Goal: Task Accomplishment & Management: Manage account settings

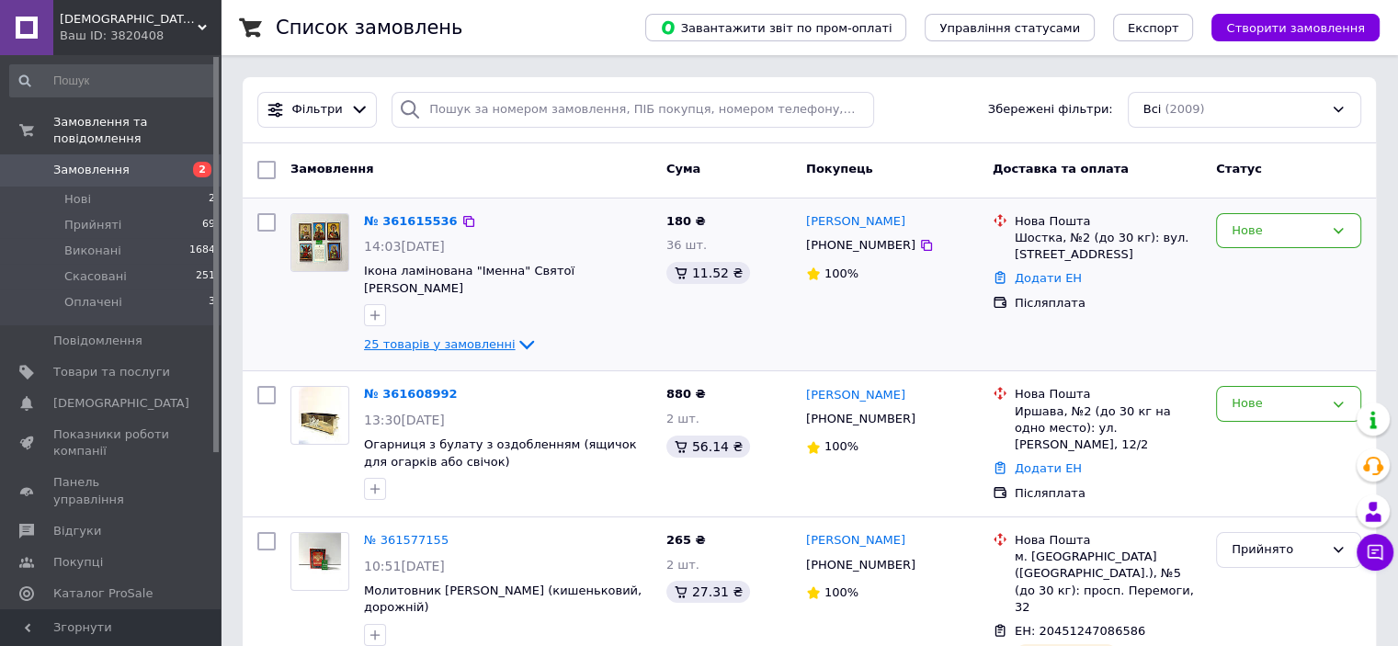
click at [460, 337] on span "25 товарів у замовленні" at bounding box center [440, 344] width 152 height 14
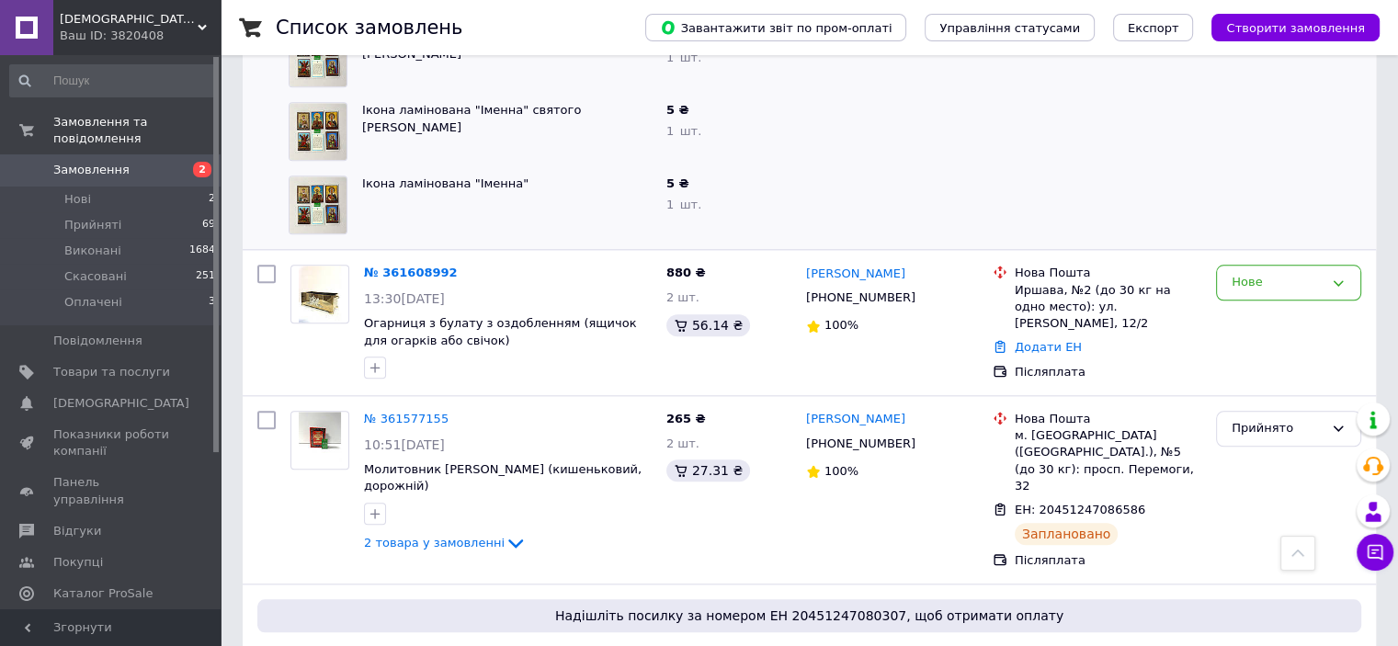
scroll to position [1959, 0]
click at [324, 290] on img at bounding box center [320, 295] width 43 height 57
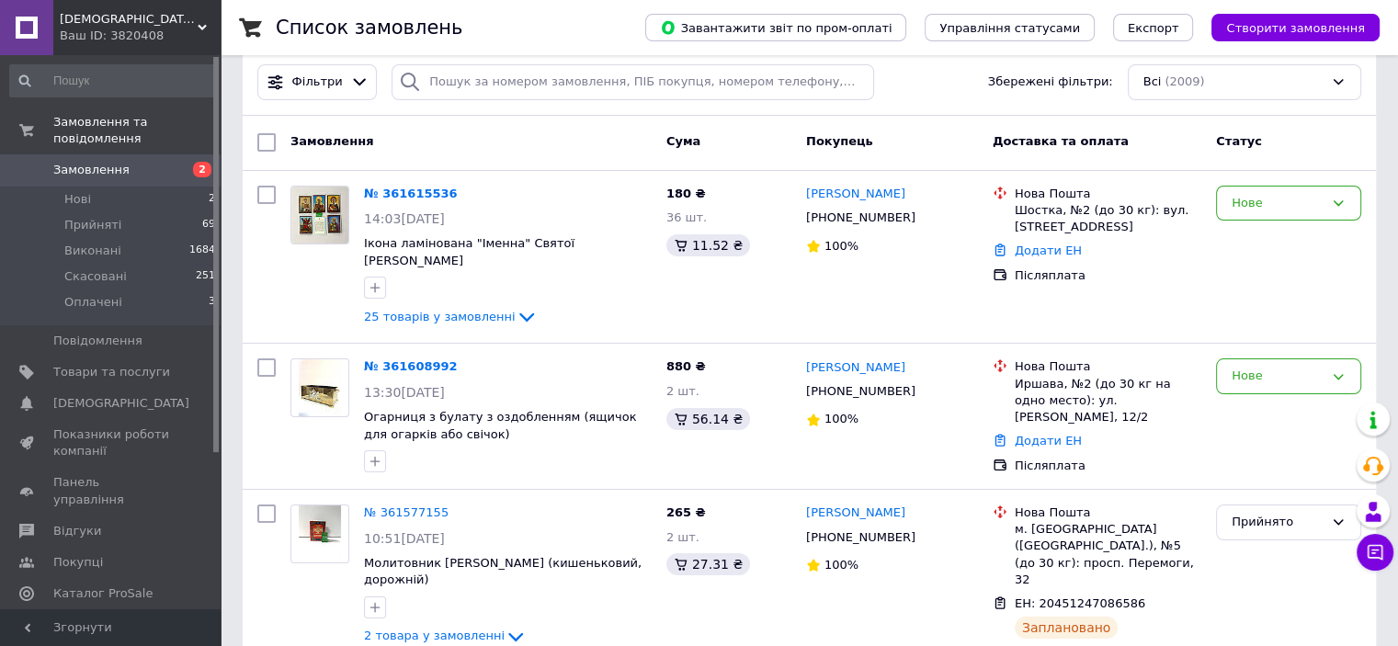
scroll to position [44, 0]
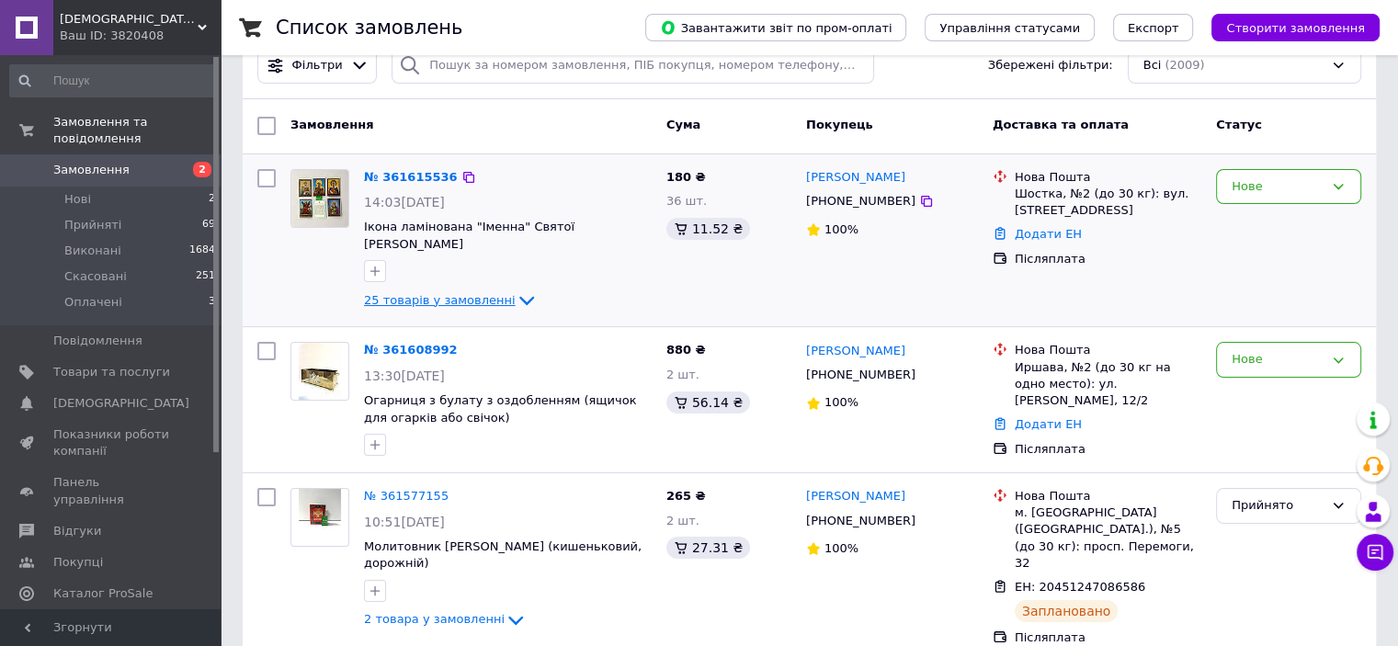
click at [479, 293] on span "25 товарів у замовленні" at bounding box center [440, 300] width 152 height 14
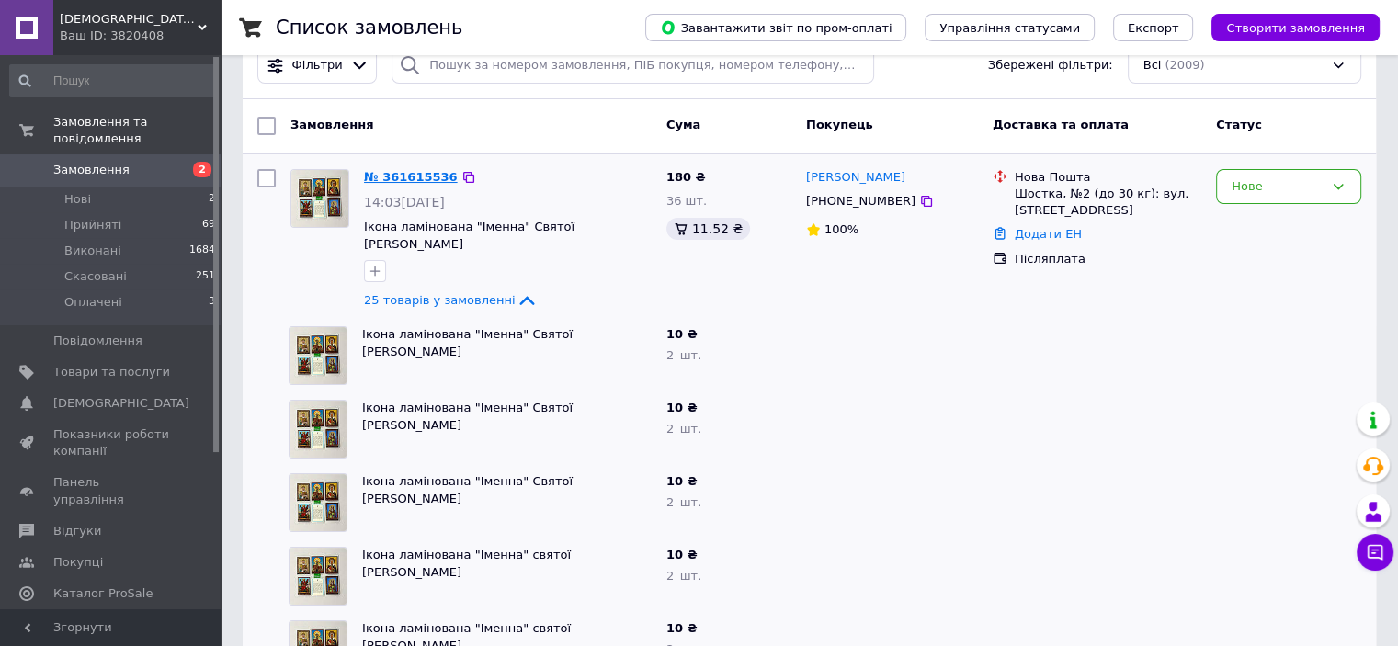
click at [411, 173] on link "№ 361615536" at bounding box center [411, 177] width 94 height 14
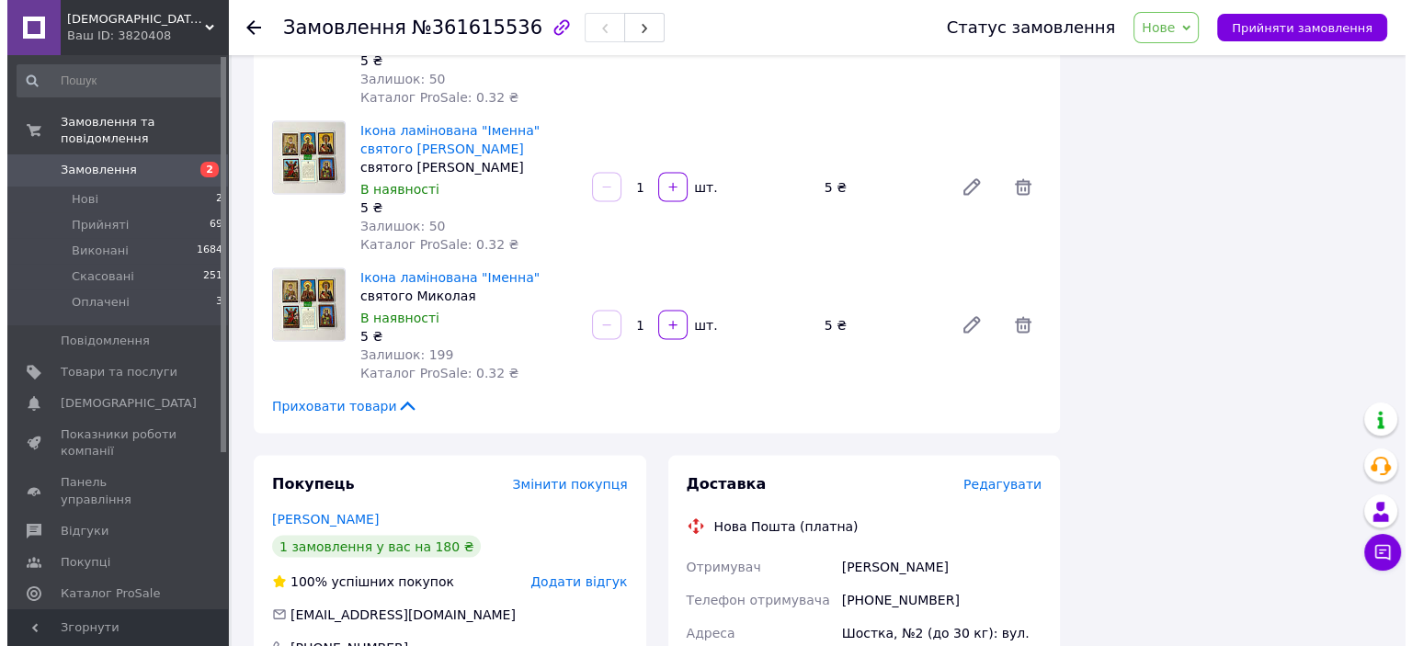
scroll to position [3769, 0]
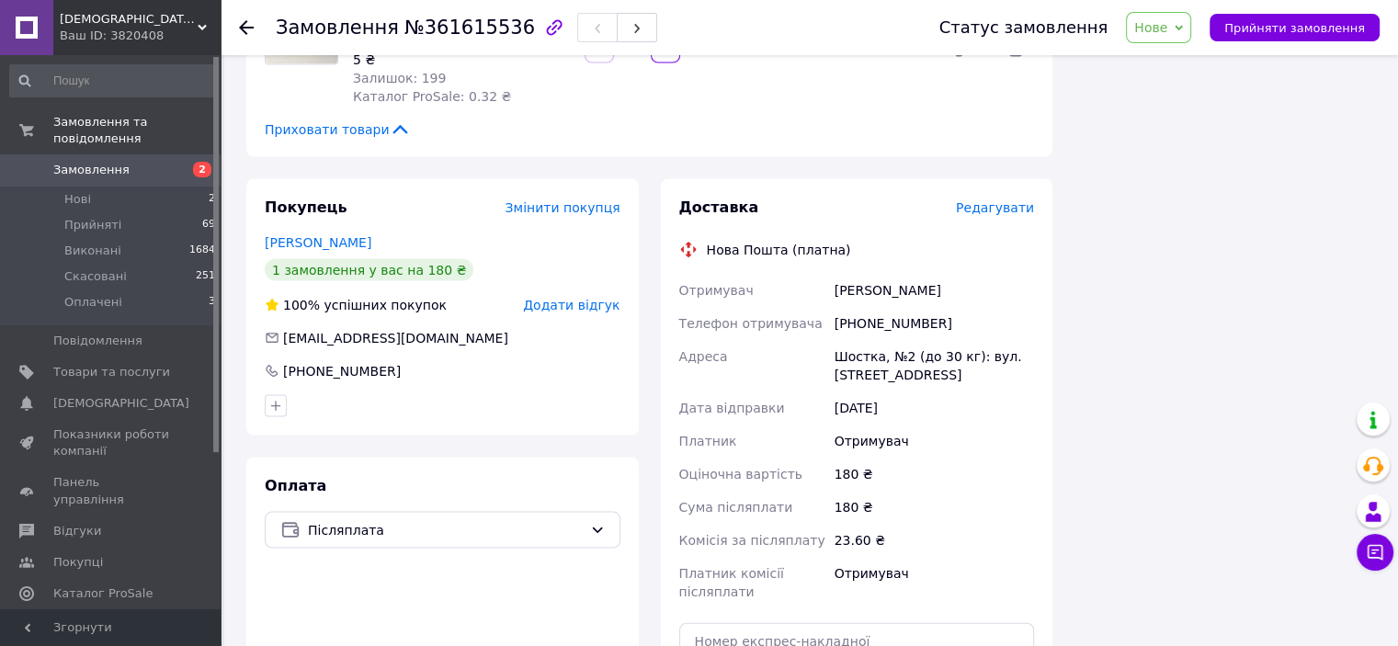
click at [1009, 200] on span "Редагувати" at bounding box center [995, 207] width 78 height 15
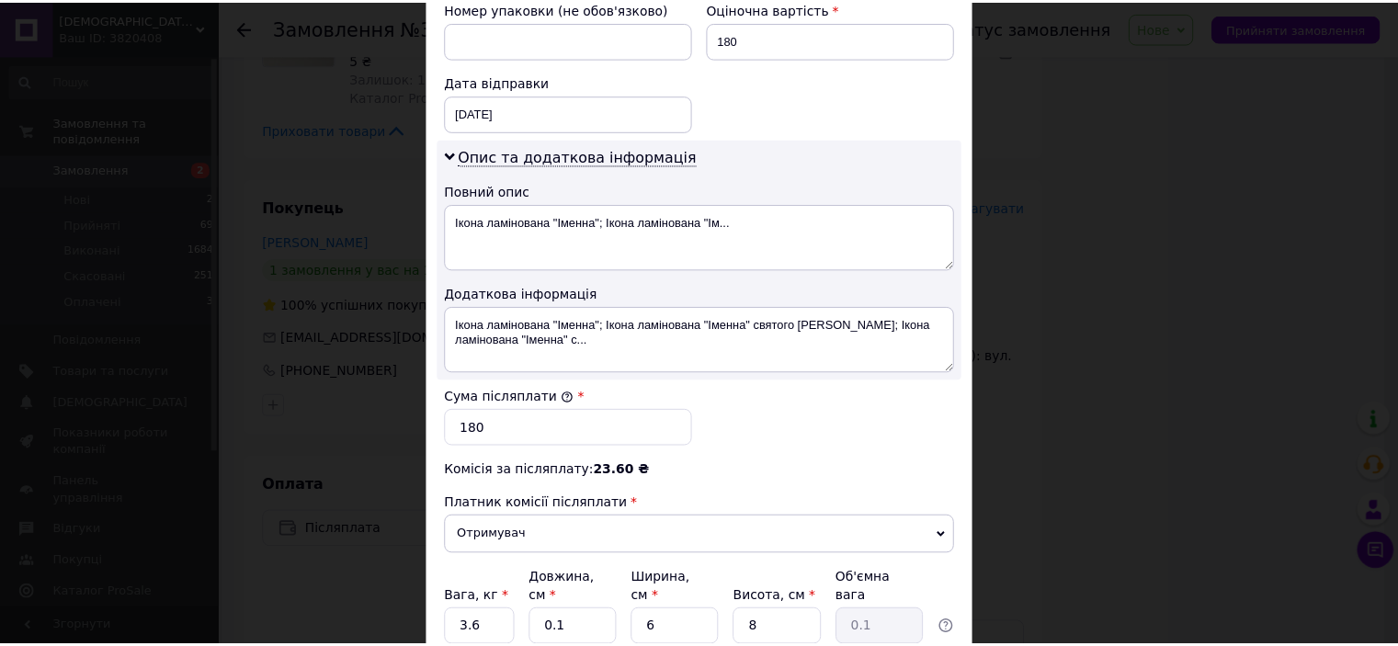
scroll to position [974, 0]
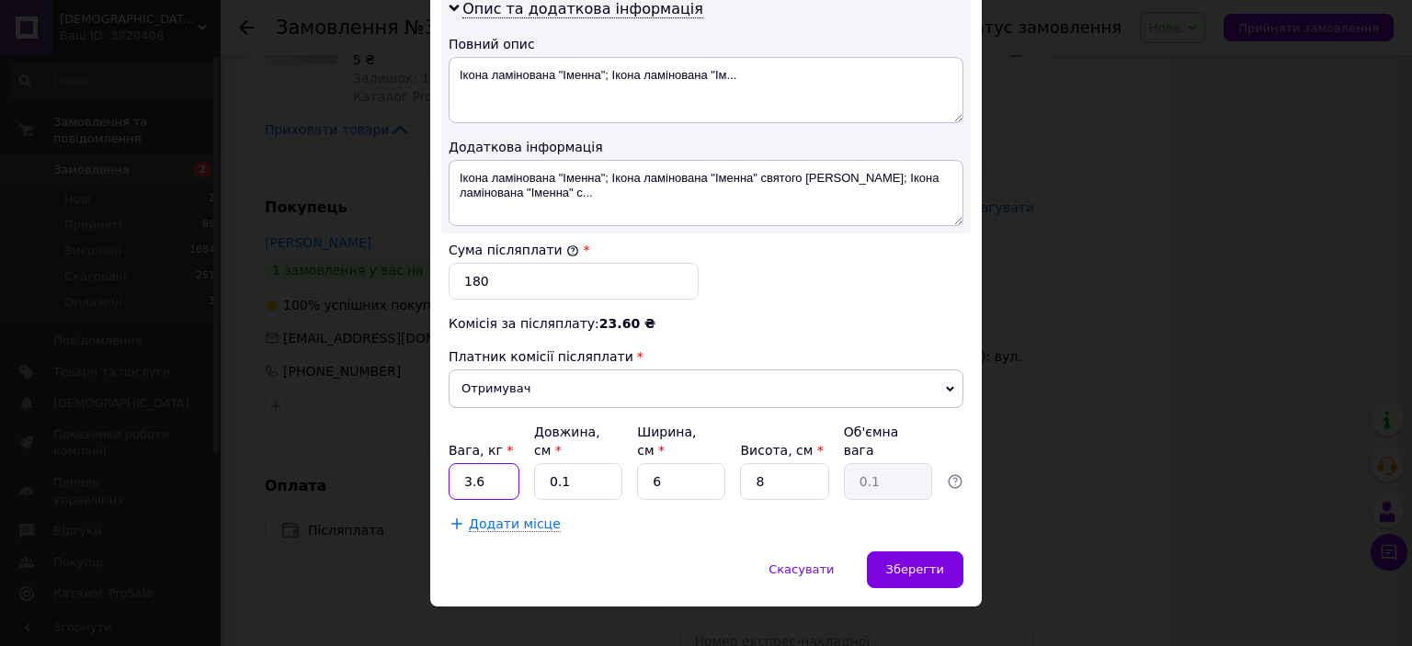
drag, startPoint x: 488, startPoint y: 456, endPoint x: 447, endPoint y: 449, distance: 42.0
click at [449, 463] on input "3.6" at bounding box center [484, 481] width 71 height 37
type input "0.12"
drag, startPoint x: 574, startPoint y: 456, endPoint x: 524, endPoint y: 451, distance: 49.9
click at [524, 451] on div "Вага, кг * 0.12 Довжина, см * 0.1 Ширина, см * 6 Висота, см * 8 Об'ємна вага 0.1" at bounding box center [706, 461] width 515 height 77
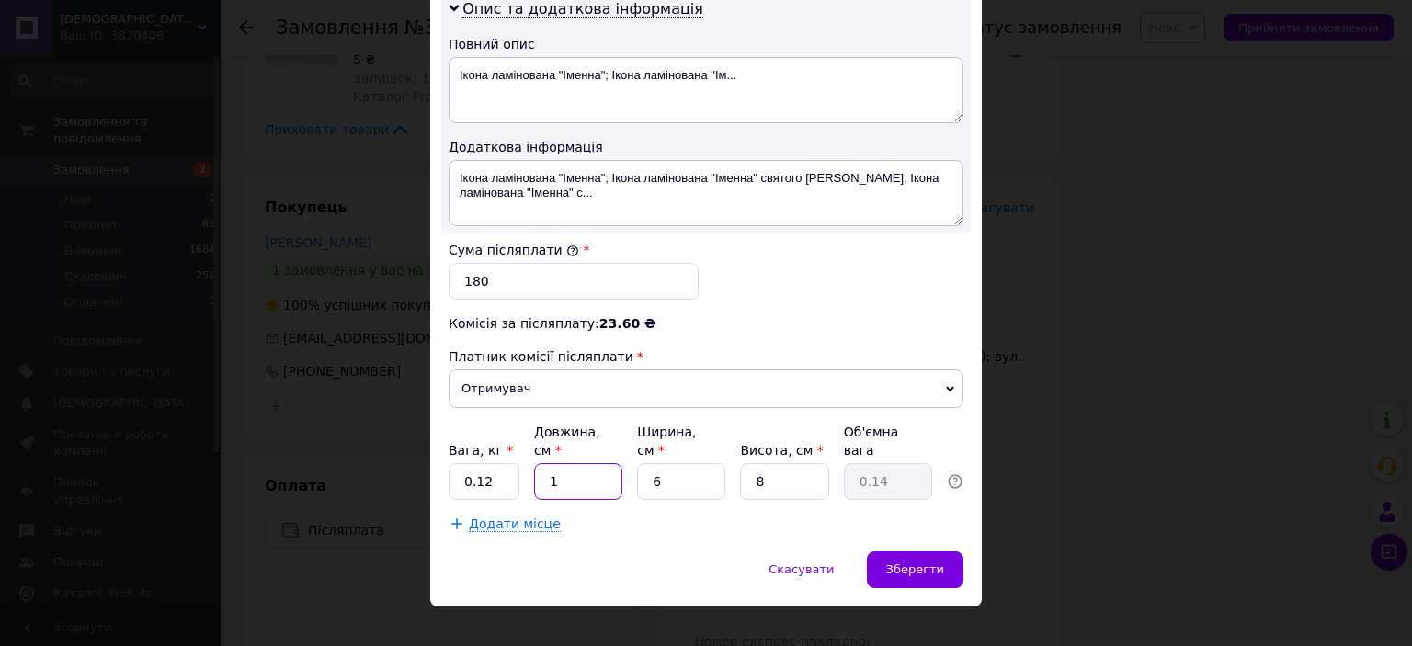
type input "12"
type input "0.14"
type input "12"
drag, startPoint x: 660, startPoint y: 455, endPoint x: 636, endPoint y: 456, distance: 23.9
click at [637, 463] on input "6" at bounding box center [681, 481] width 88 height 37
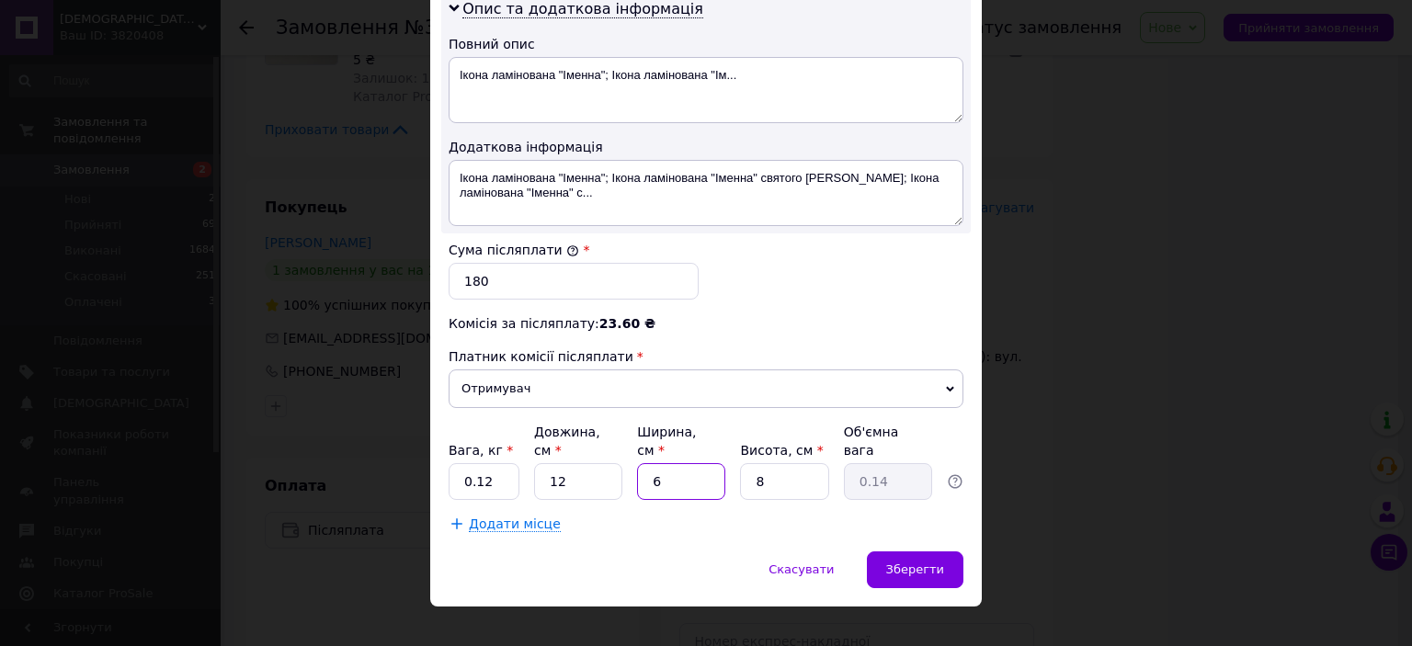
type input "9"
type input "0.22"
type input "9"
drag, startPoint x: 765, startPoint y: 451, endPoint x: 741, endPoint y: 456, distance: 24.3
click at [741, 463] on input "8" at bounding box center [784, 481] width 88 height 37
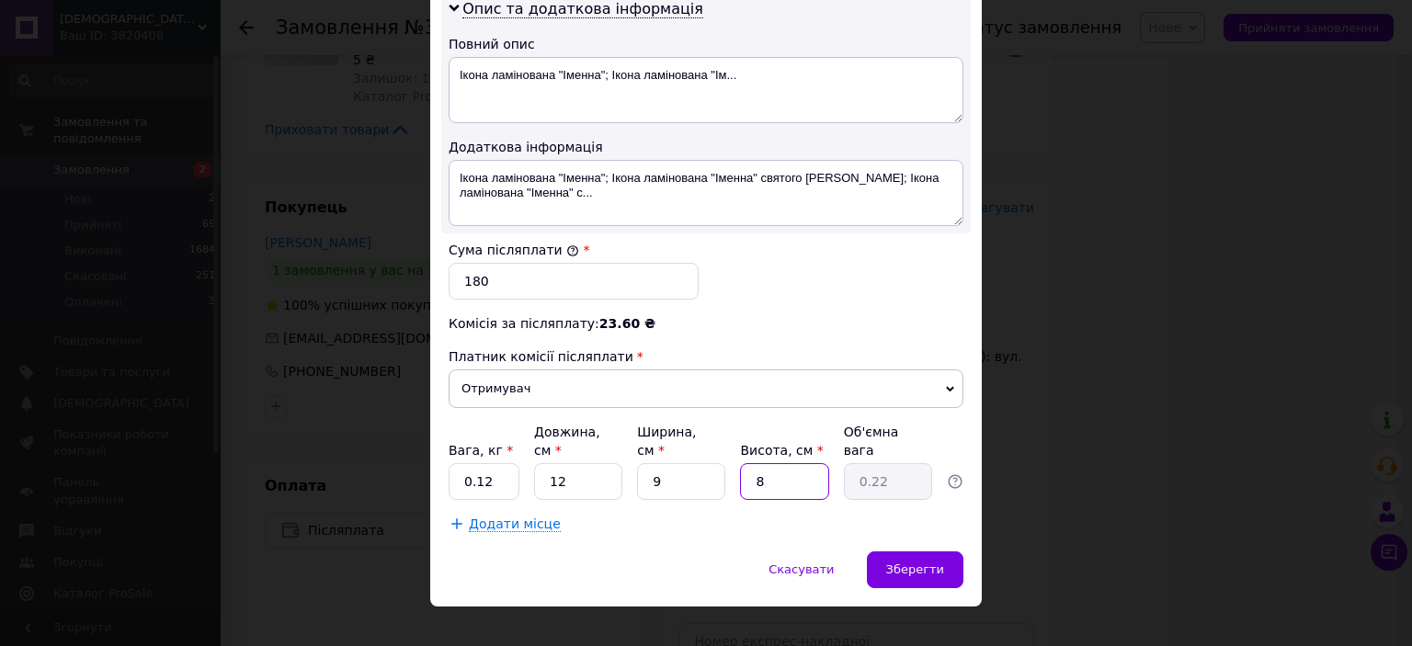
type input "3"
type input "0.1"
type input "3"
drag, startPoint x: 691, startPoint y: 517, endPoint x: 740, endPoint y: 523, distance: 49.1
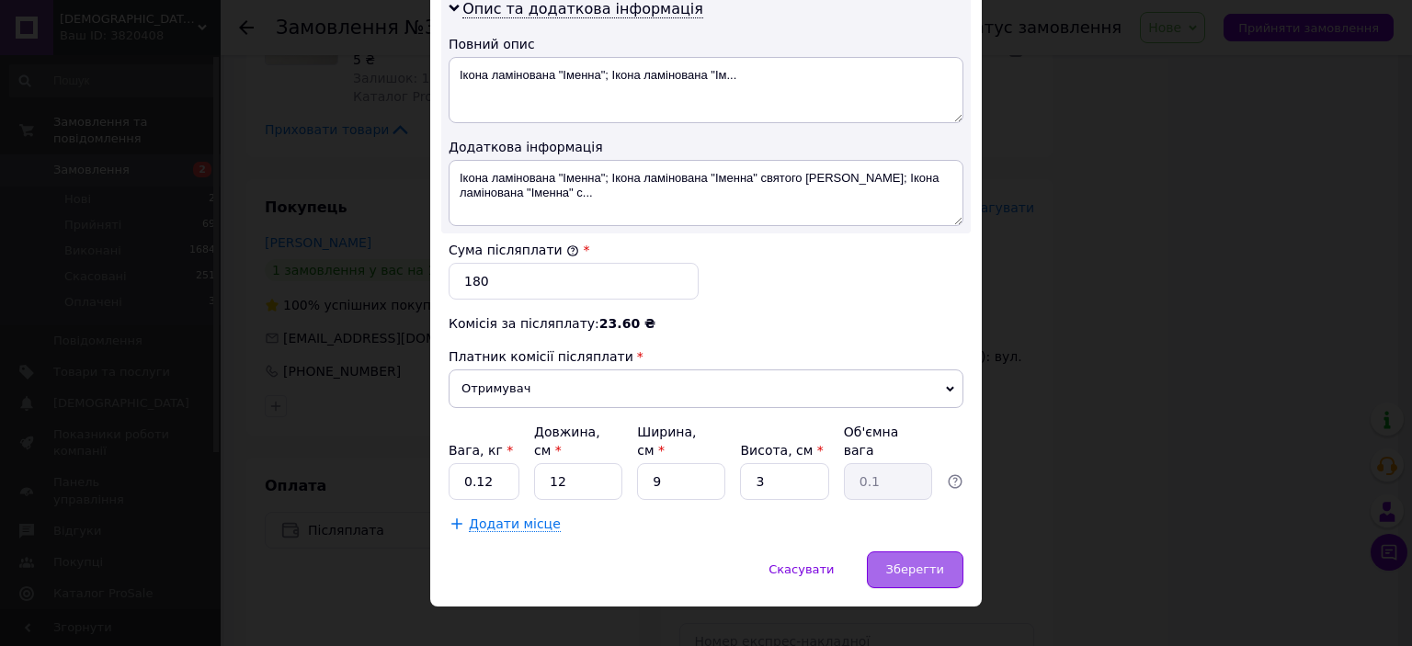
click at [896, 563] on span "Зберегти" at bounding box center [915, 570] width 58 height 14
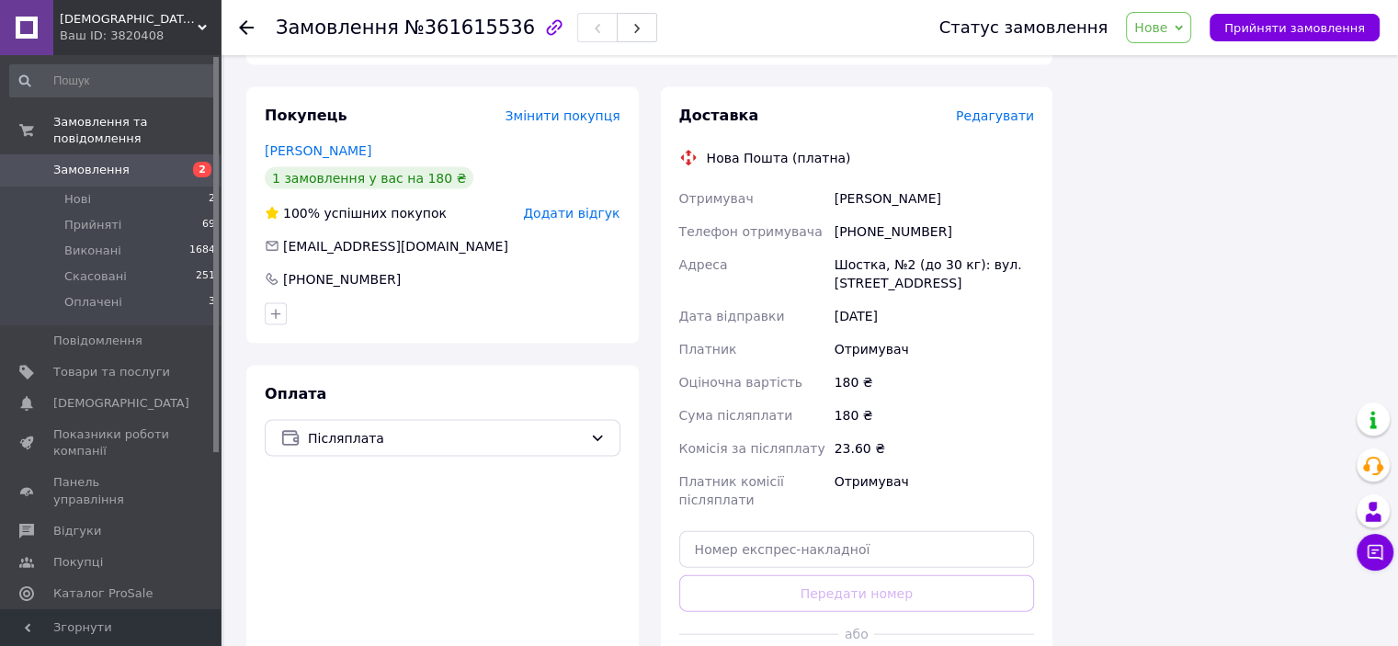
scroll to position [3953, 0]
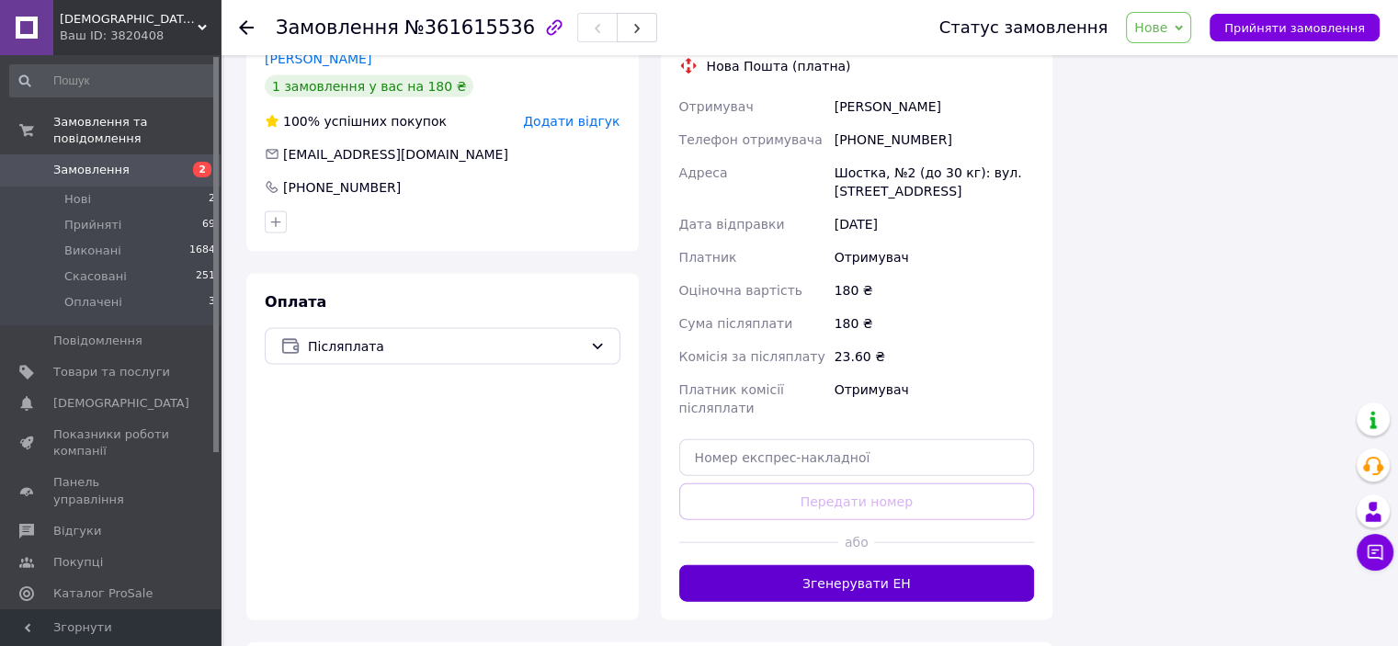
click at [860, 565] on button "Згенерувати ЕН" at bounding box center [857, 583] width 356 height 37
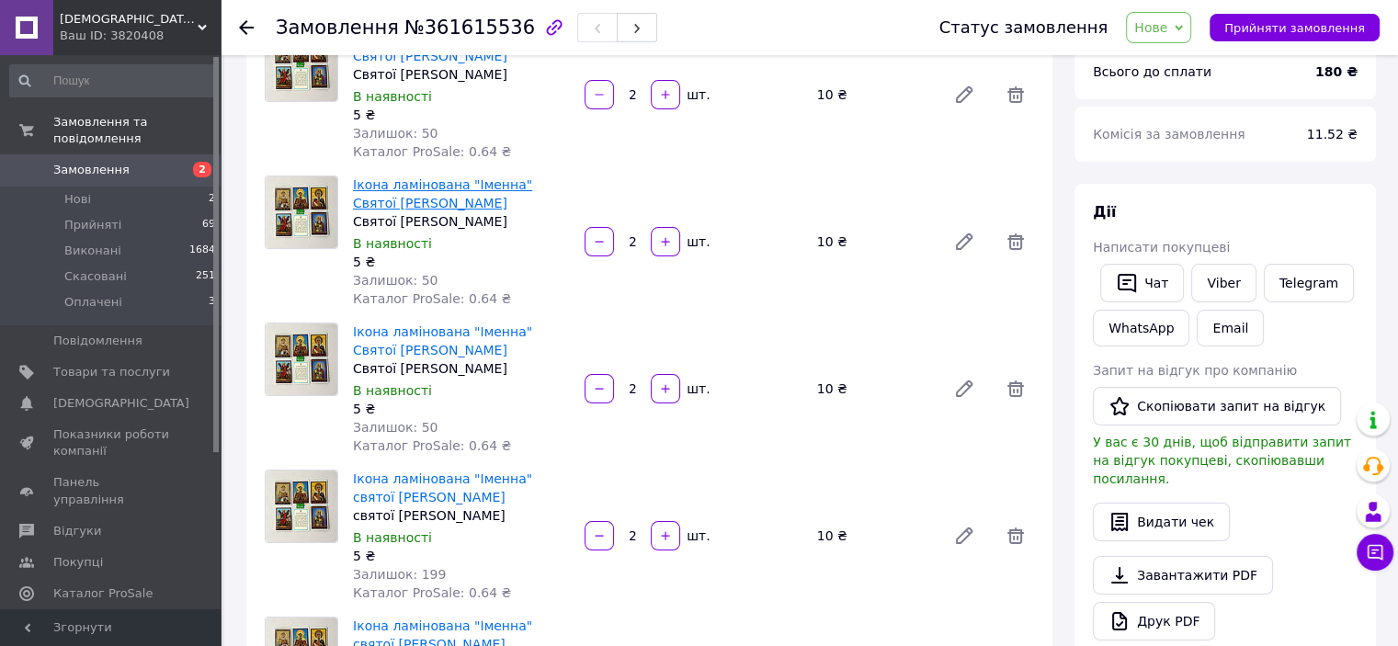
scroll to position [0, 0]
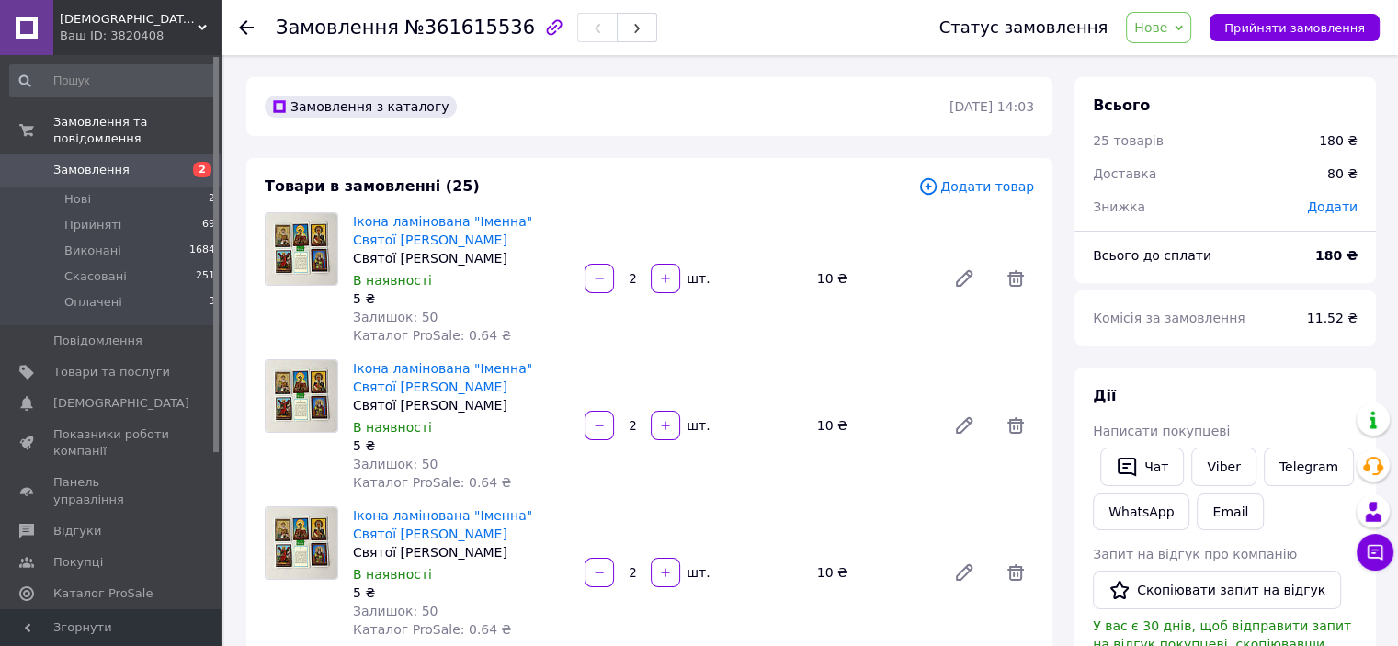
click at [241, 20] on icon at bounding box center [246, 27] width 15 height 15
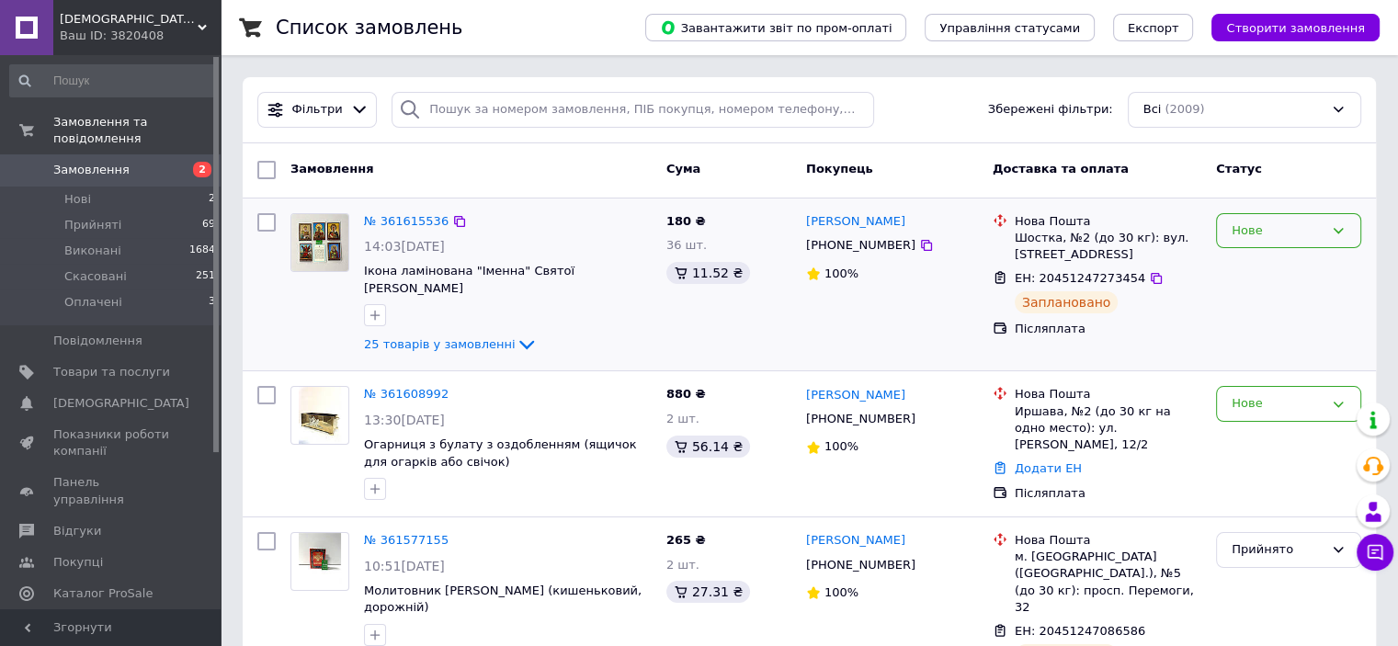
click at [1339, 227] on icon at bounding box center [1338, 230] width 15 height 15
click at [1302, 265] on li "Прийнято" at bounding box center [1288, 269] width 143 height 34
click at [1342, 397] on icon at bounding box center [1338, 404] width 15 height 15
click at [1287, 426] on li "Прийнято" at bounding box center [1288, 443] width 143 height 34
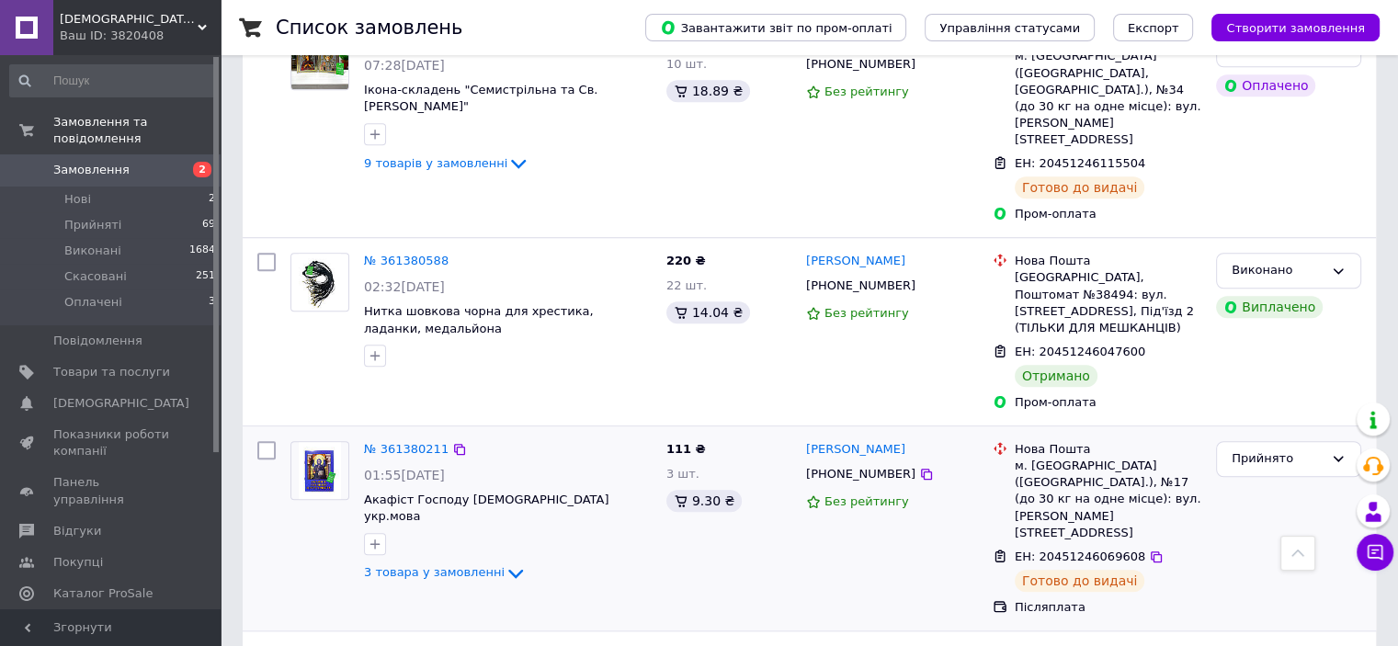
scroll to position [1563, 0]
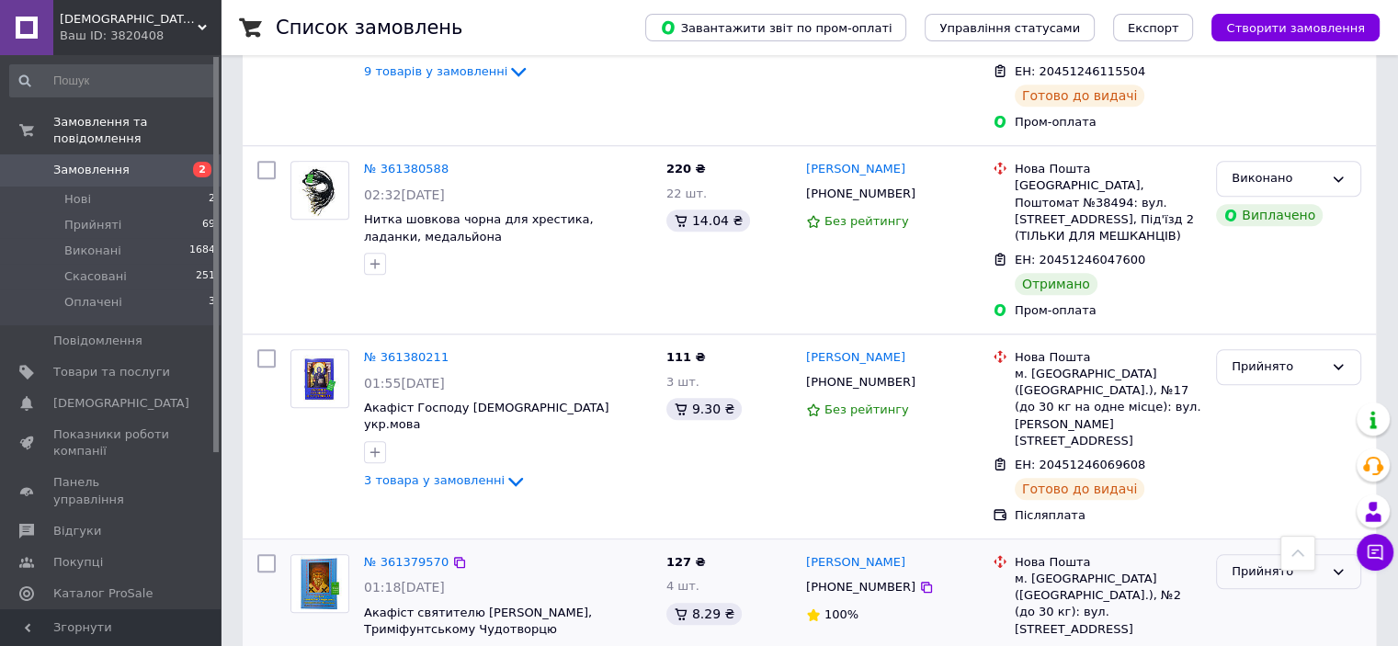
click at [1338, 564] on icon at bounding box center [1338, 571] width 15 height 15
click at [1281, 593] on li "Виконано" at bounding box center [1288, 610] width 143 height 34
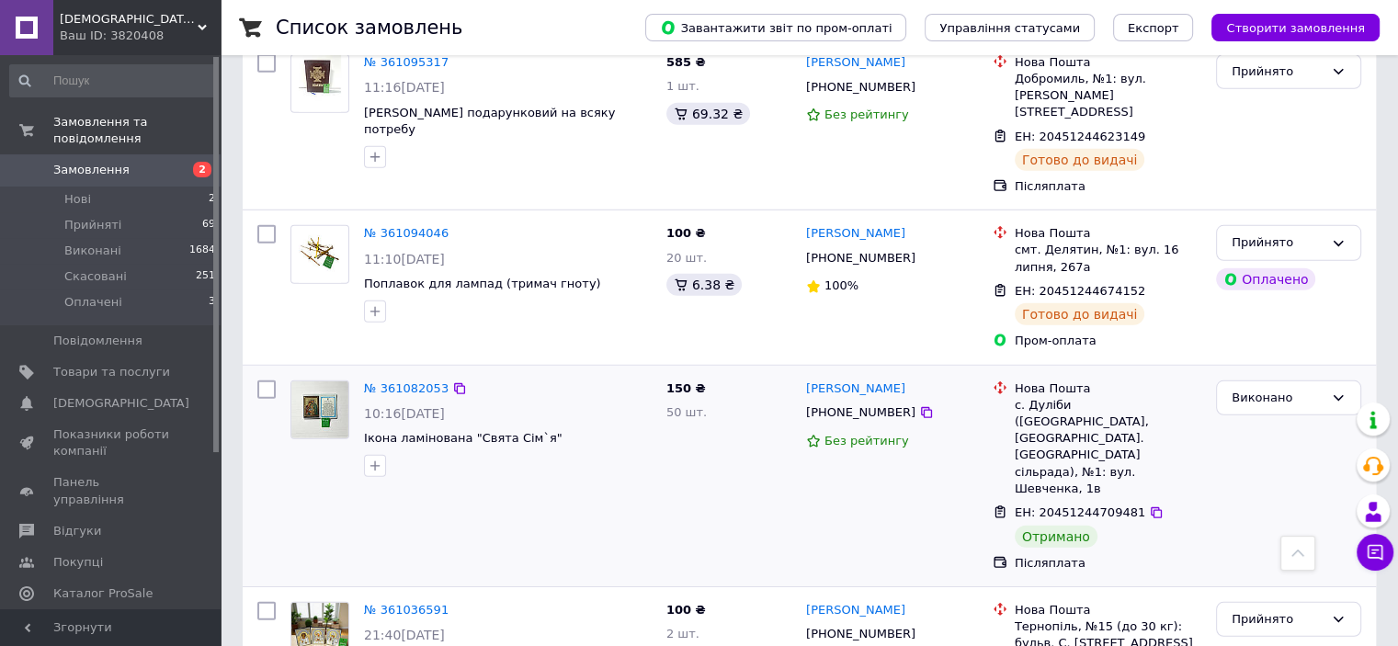
scroll to position [5424, 0]
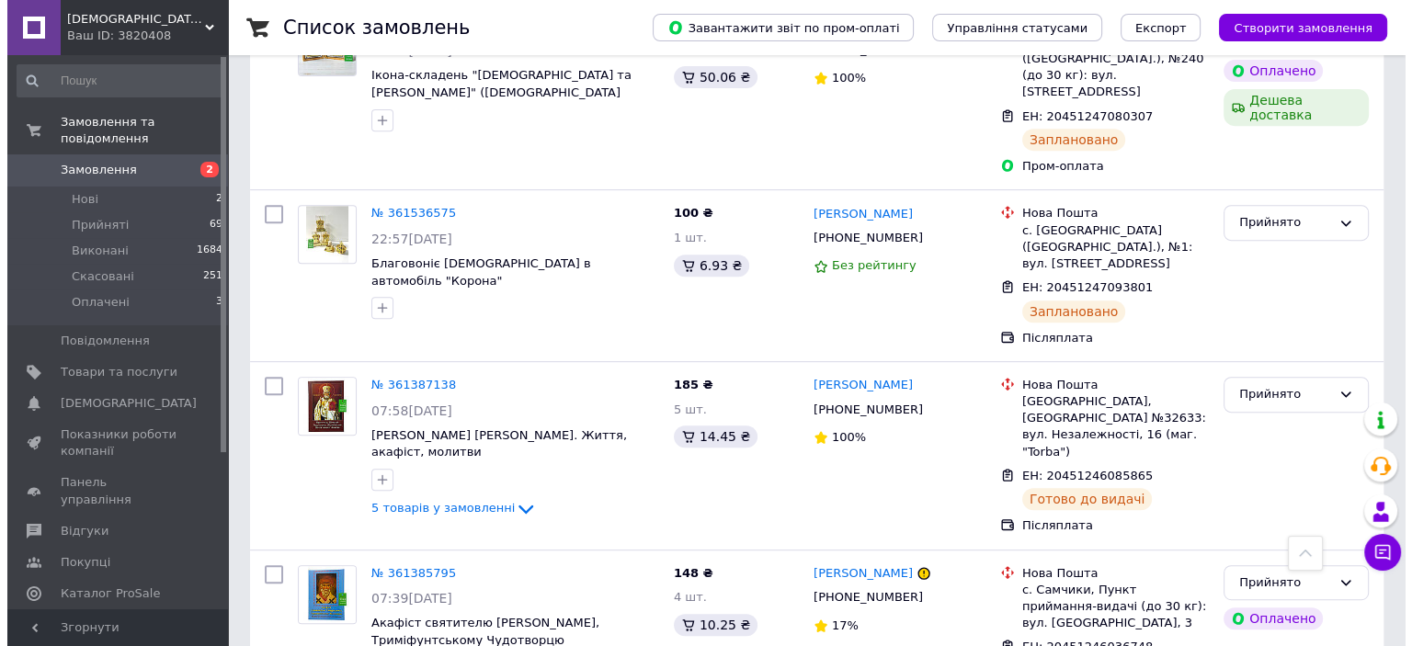
scroll to position [0, 0]
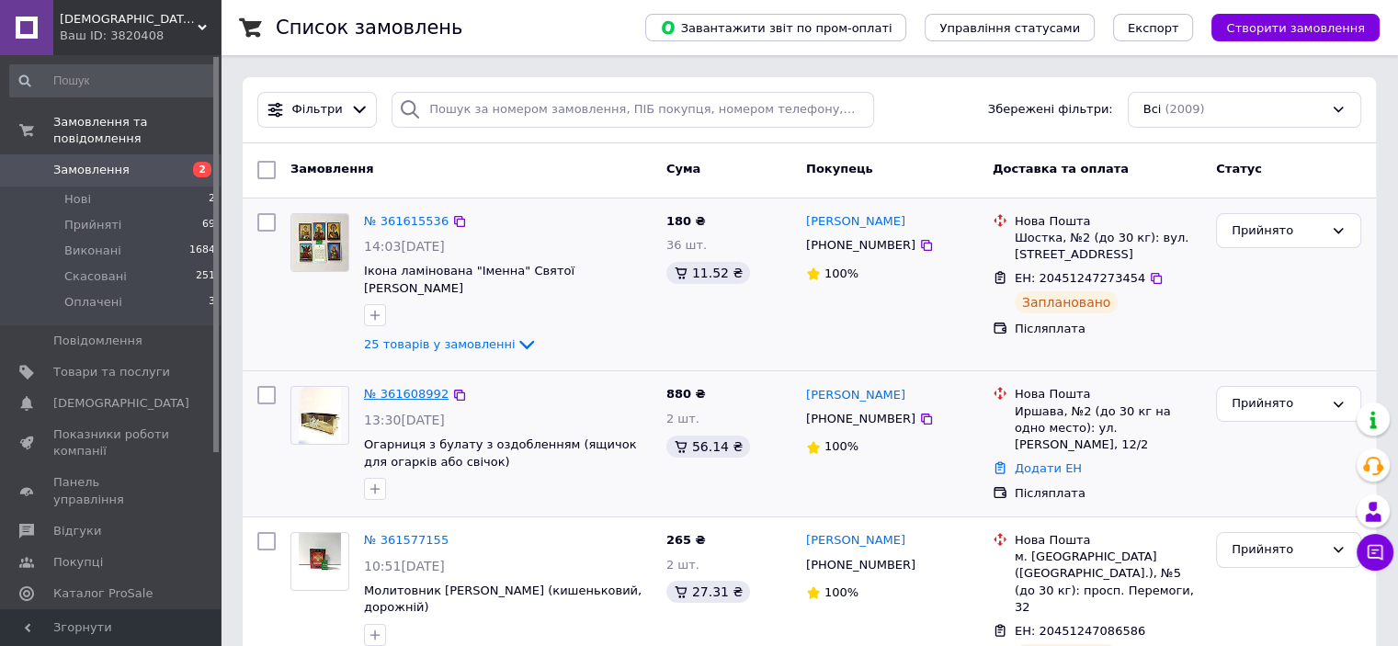
click at [406, 387] on link "№ 361608992" at bounding box center [406, 394] width 85 height 14
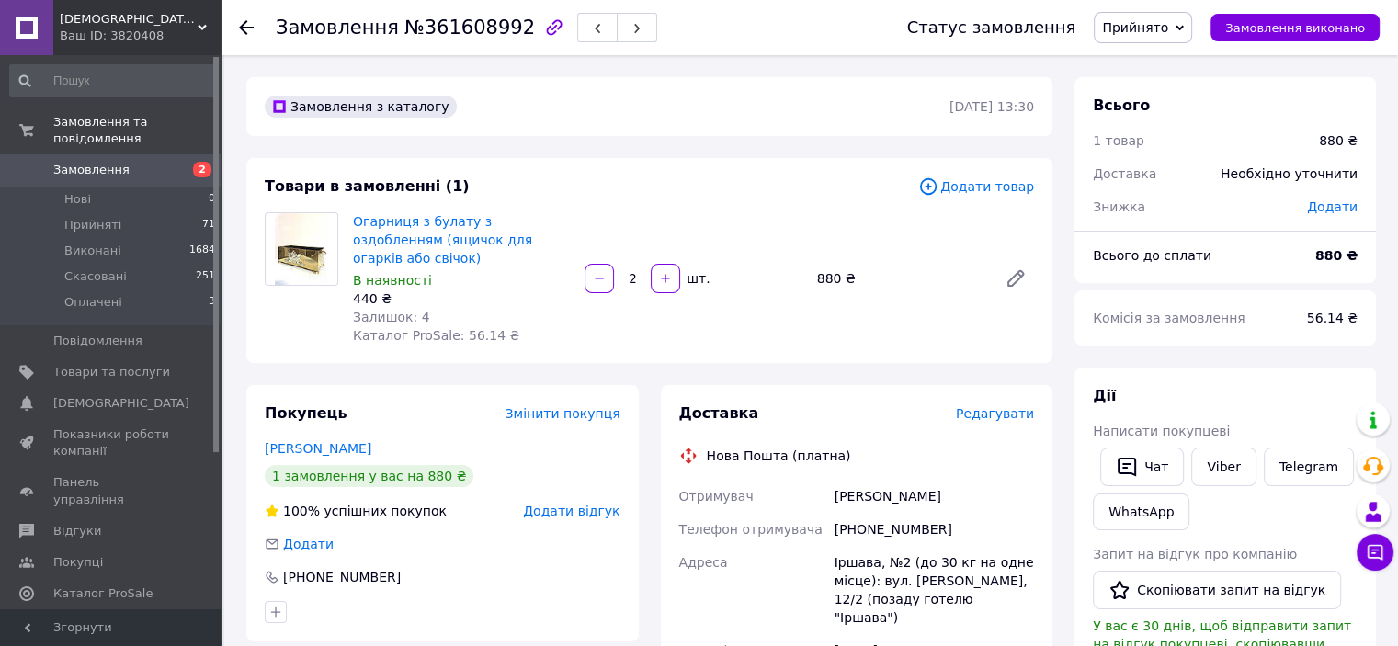
click at [989, 406] on span "Редагувати" at bounding box center [995, 413] width 78 height 15
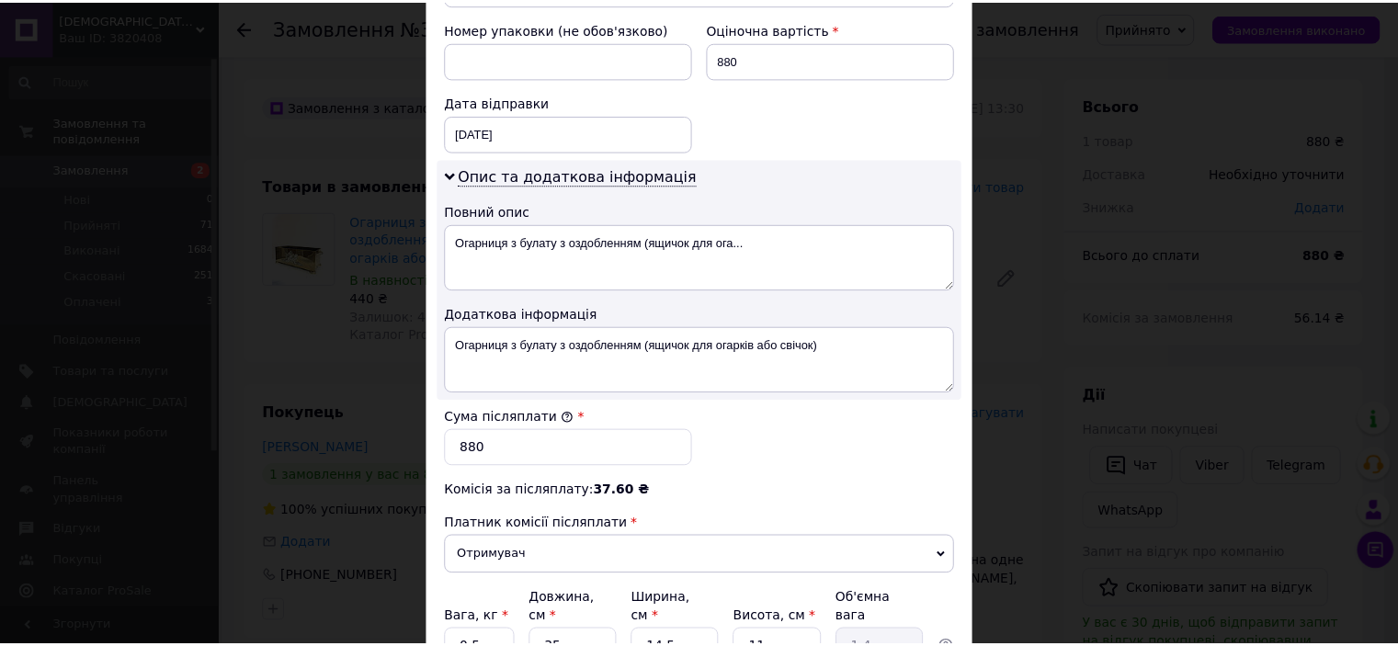
scroll to position [974, 0]
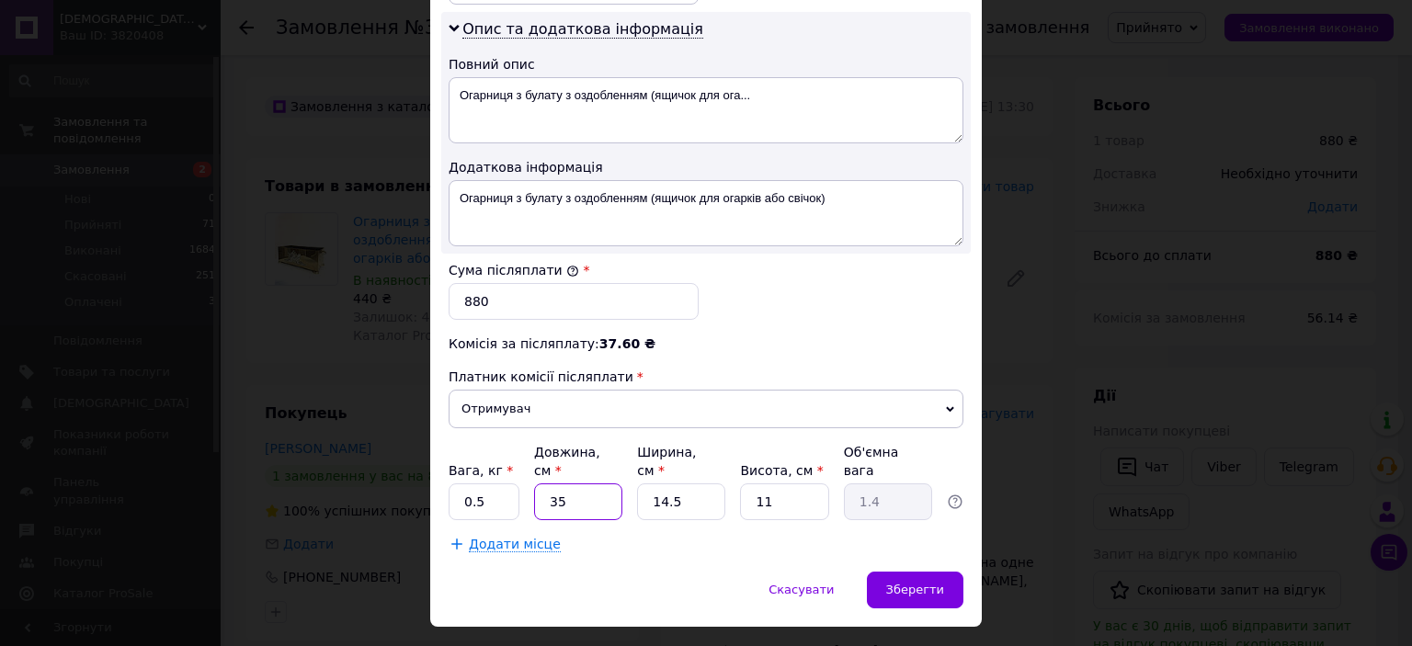
drag, startPoint x: 577, startPoint y: 454, endPoint x: 496, endPoint y: 452, distance: 80.9
click at [496, 455] on div "Вага, кг * 0.5 Довжина, см * 35 Ширина, см * 14.5 Висота, см * 11 Об'ємна вага …" at bounding box center [706, 481] width 515 height 77
type input "2"
type input "0.1"
type input "29"
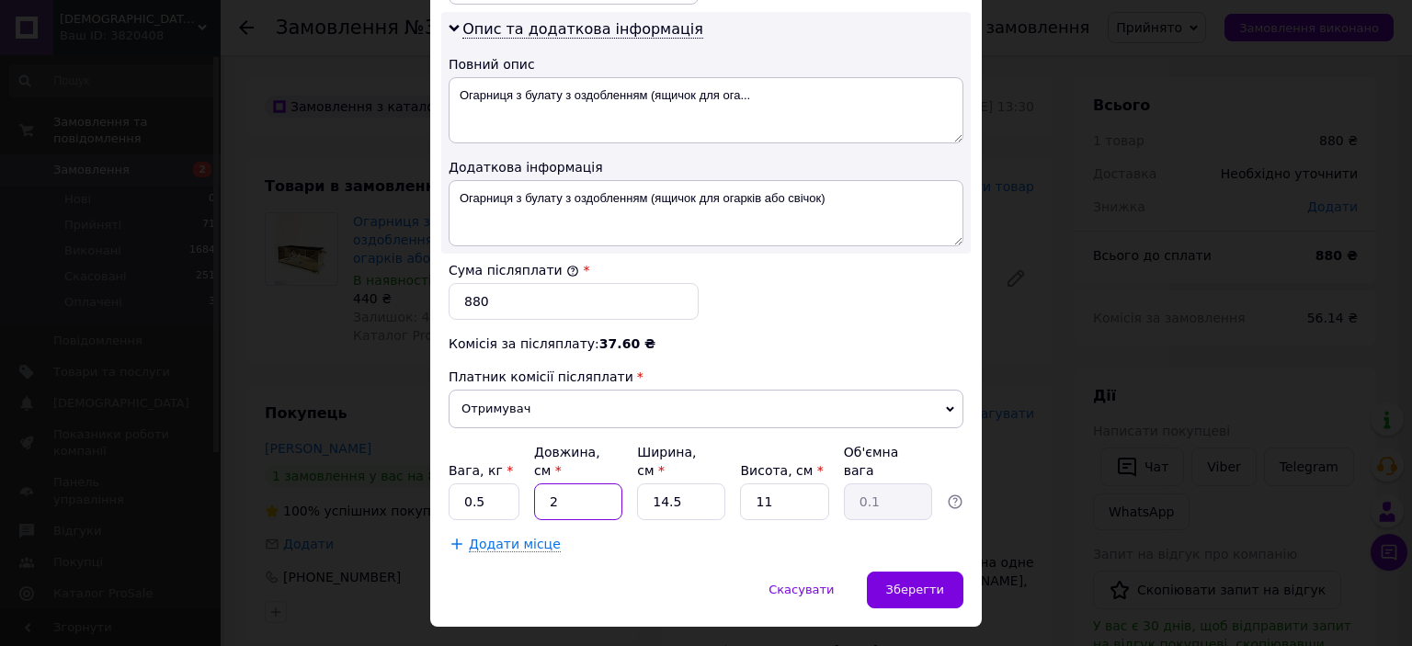
type input "1.16"
type input "29"
drag, startPoint x: 694, startPoint y: 456, endPoint x: 625, endPoint y: 456, distance: 68.9
click at [639, 484] on input "14.5" at bounding box center [681, 502] width 88 height 37
type input "3"
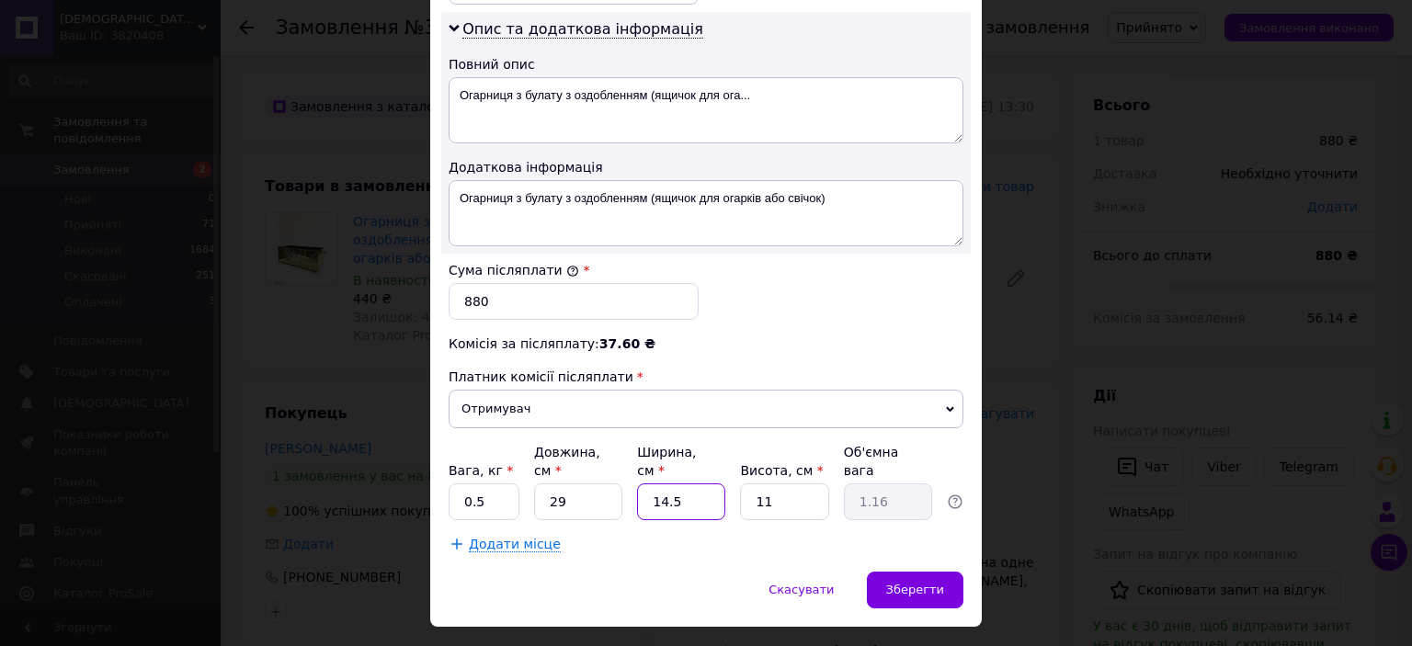
type input "0.24"
type input "39"
type input "3.11"
type input "39"
drag, startPoint x: 782, startPoint y: 453, endPoint x: 742, endPoint y: 455, distance: 40.5
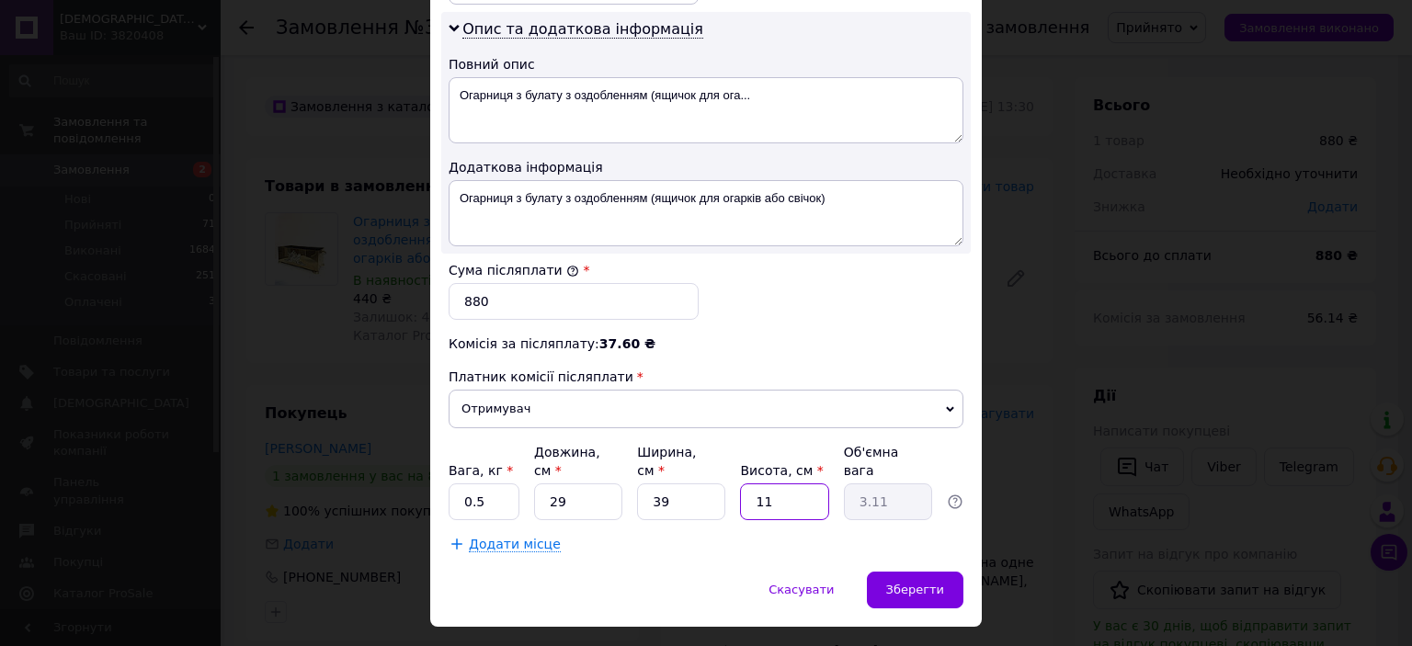
click at [742, 484] on input "11" at bounding box center [784, 502] width 88 height 37
type input "2"
type input "0.57"
type input "20"
type input "5.66"
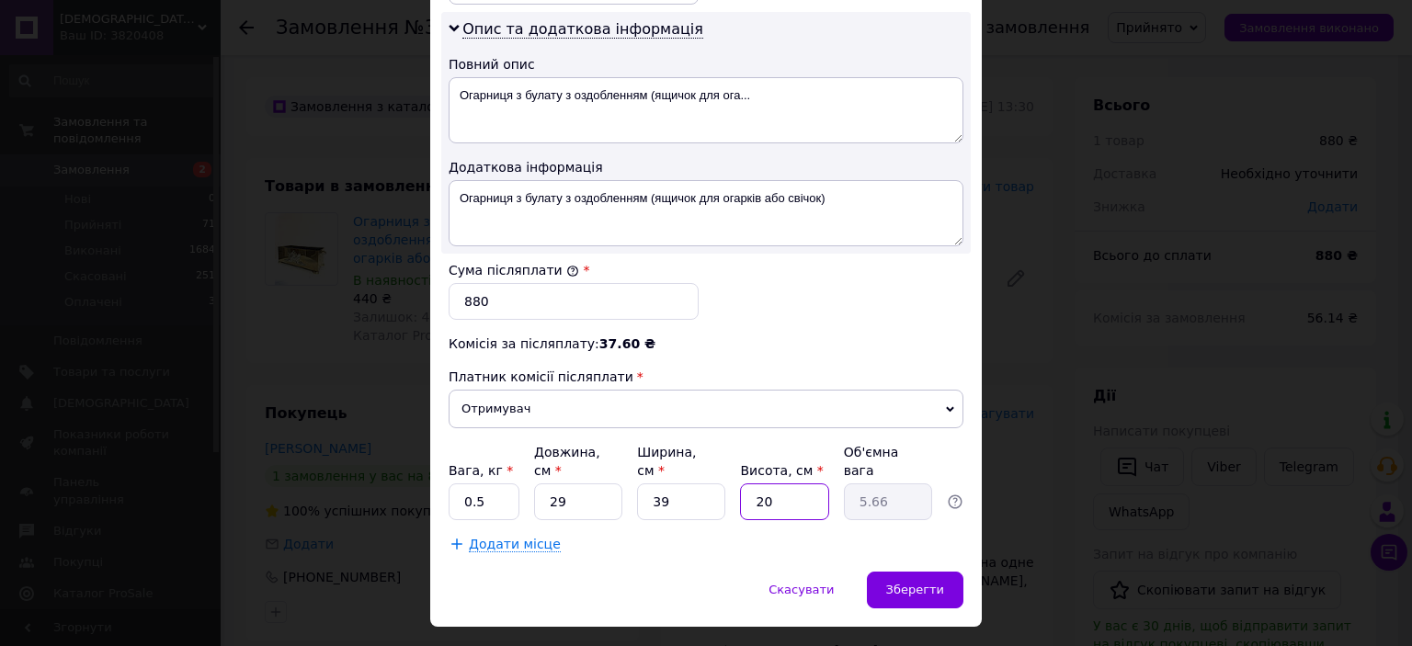
type input "20"
drag, startPoint x: 488, startPoint y: 461, endPoint x: 450, endPoint y: 458, distance: 37.8
click at [450, 484] on input "0.5" at bounding box center [484, 502] width 71 height 37
type input "3"
click at [700, 572] on div "Скасувати   Зберегти" at bounding box center [706, 599] width 552 height 55
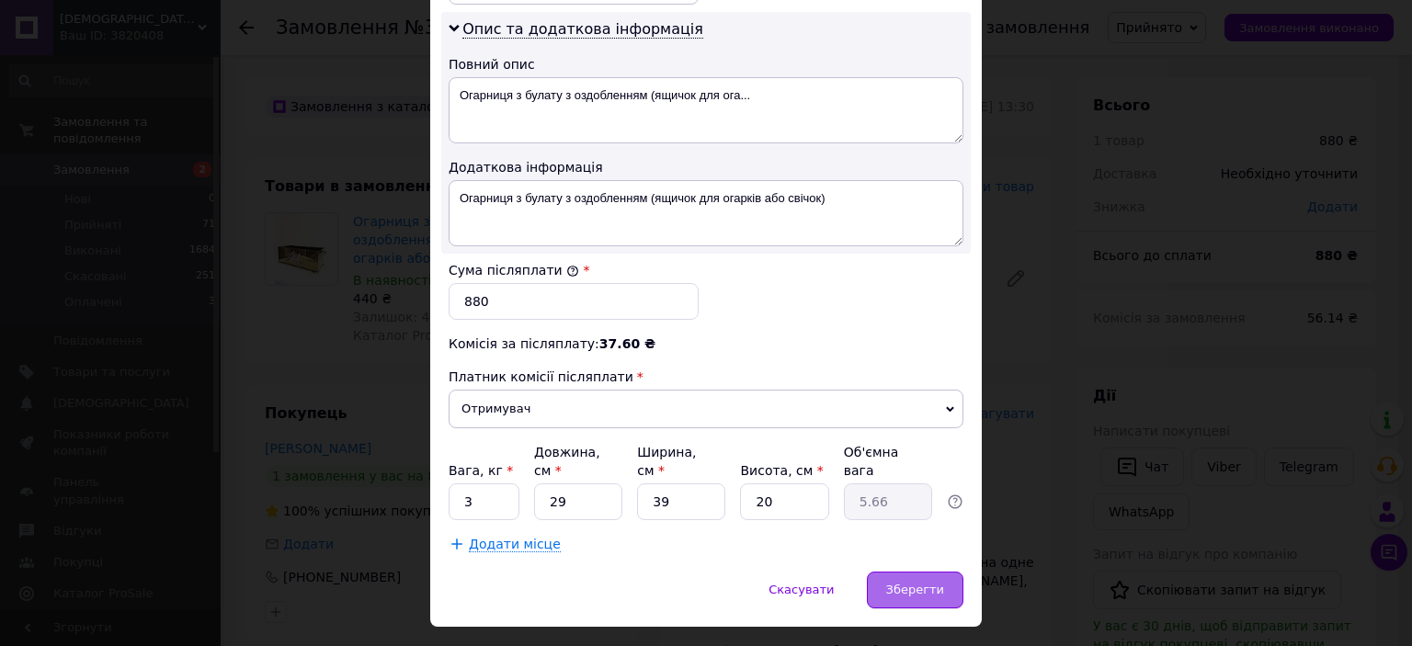
click at [908, 583] on span "Зберегти" at bounding box center [915, 590] width 58 height 14
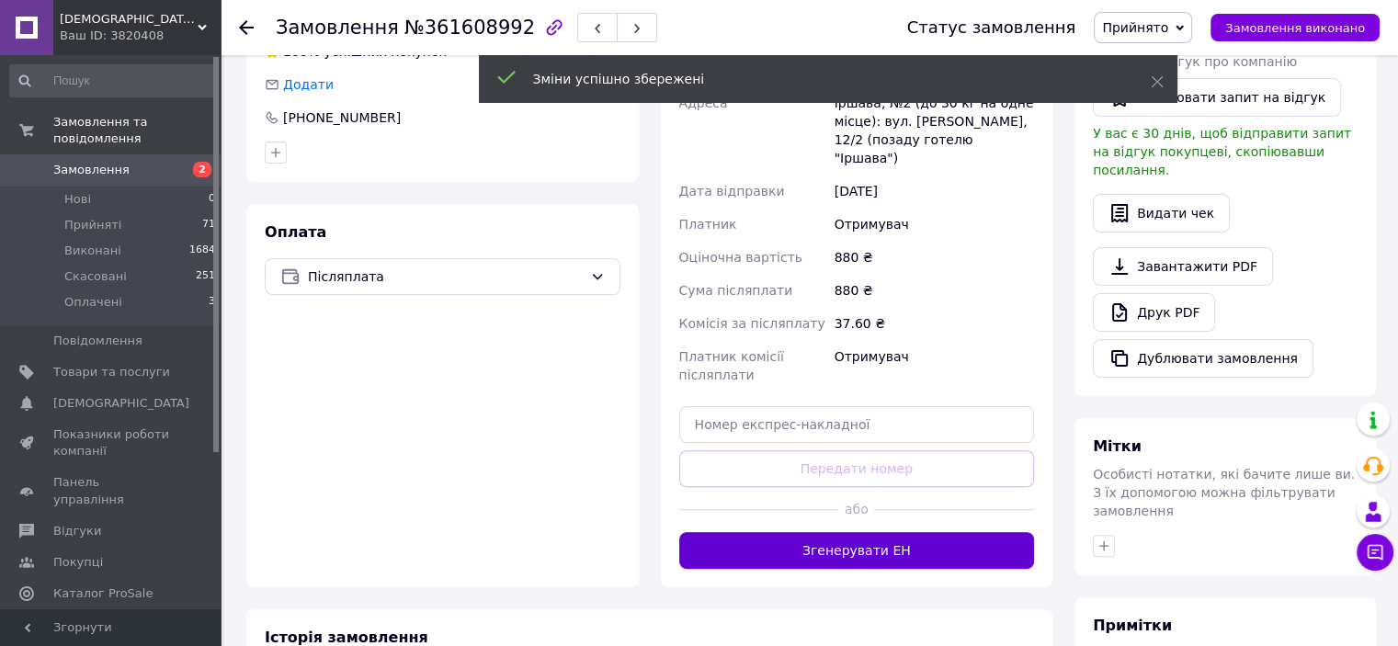
scroll to position [552, 0]
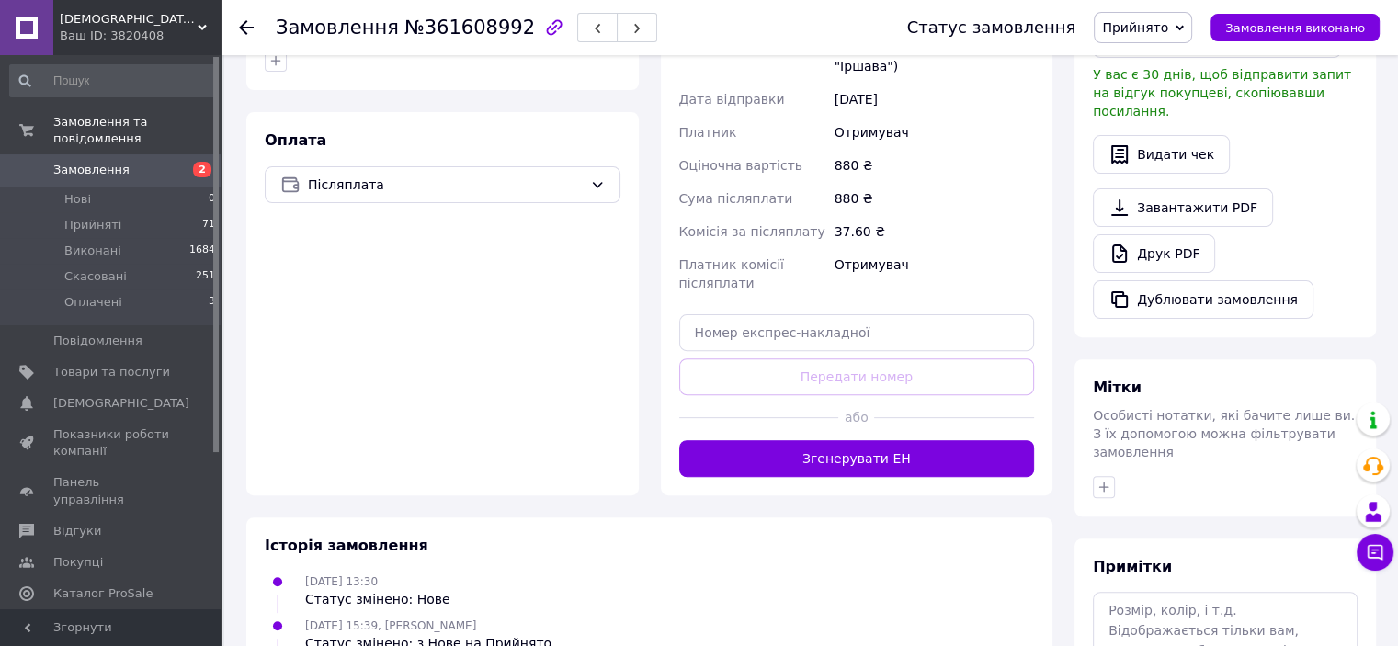
click at [849, 440] on button "Згенерувати ЕН" at bounding box center [857, 458] width 356 height 37
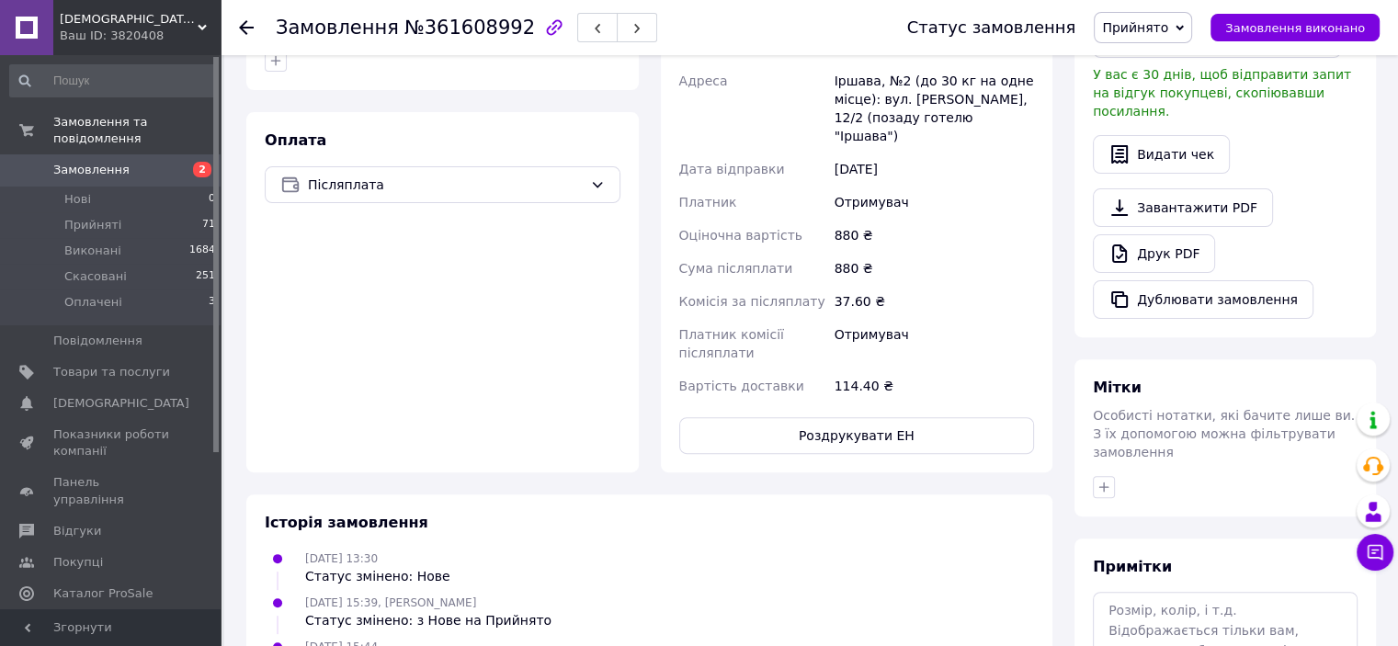
scroll to position [184, 0]
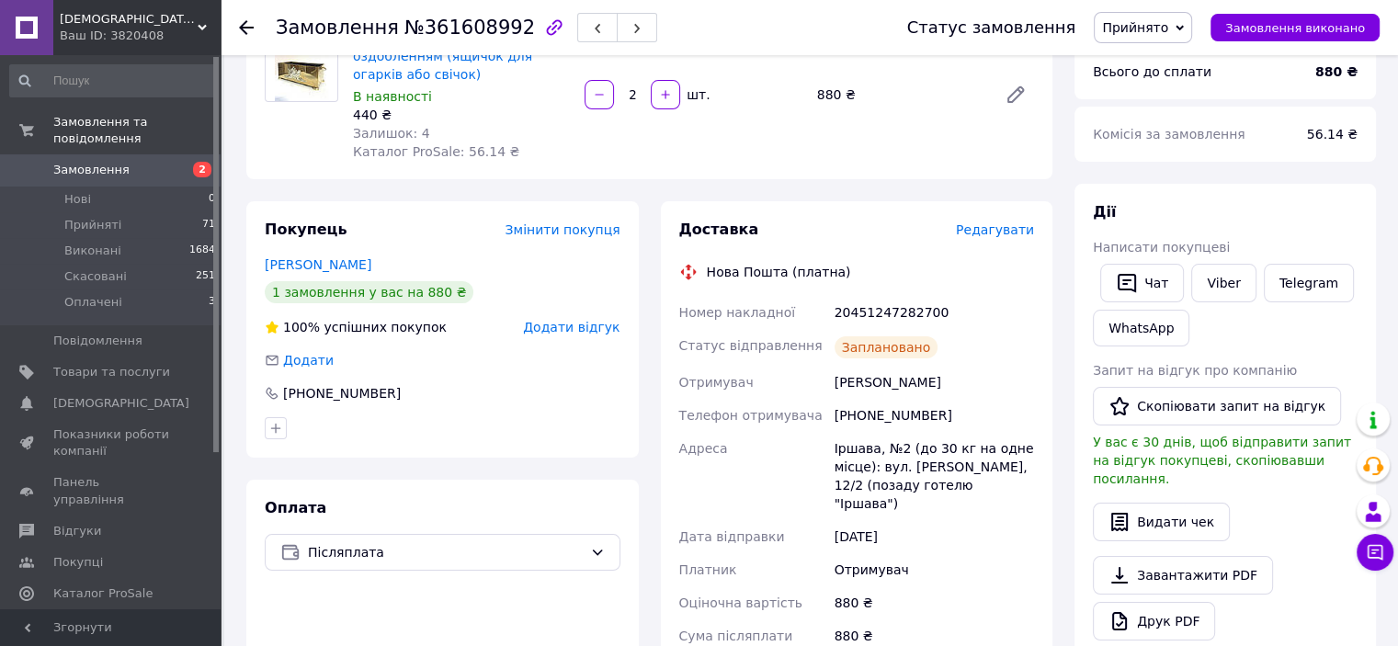
drag, startPoint x: 245, startPoint y: 25, endPoint x: 310, endPoint y: 157, distance: 147.6
click at [245, 25] on icon at bounding box center [246, 27] width 15 height 15
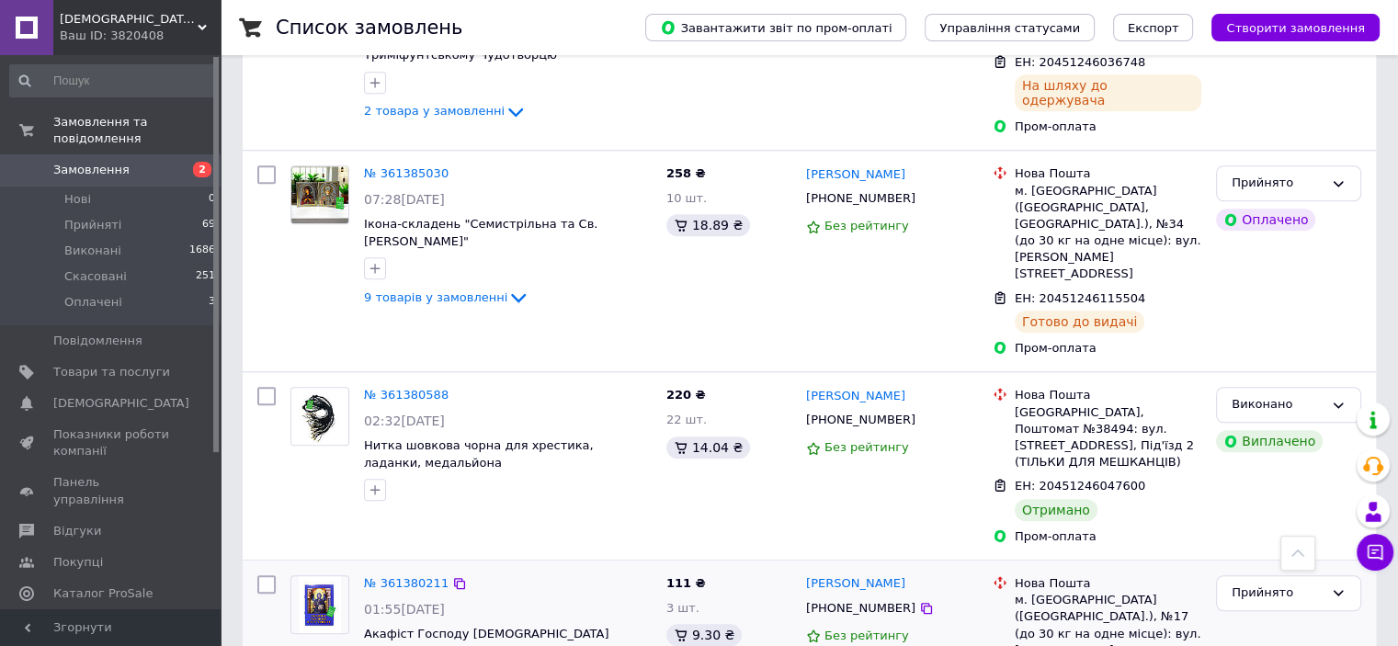
scroll to position [1563, 0]
